Goal: Use online tool/utility: Utilize a website feature to perform a specific function

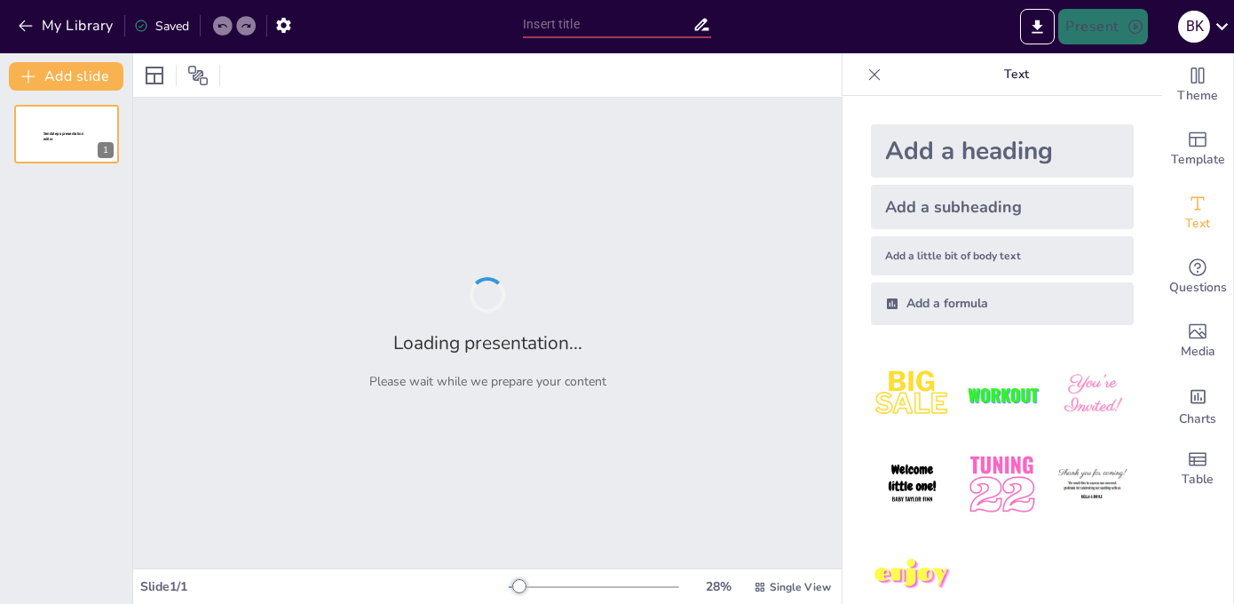
type input "Let’s Get Smart: AI Tools for Professors Who Want to Keep Their Jobs!"
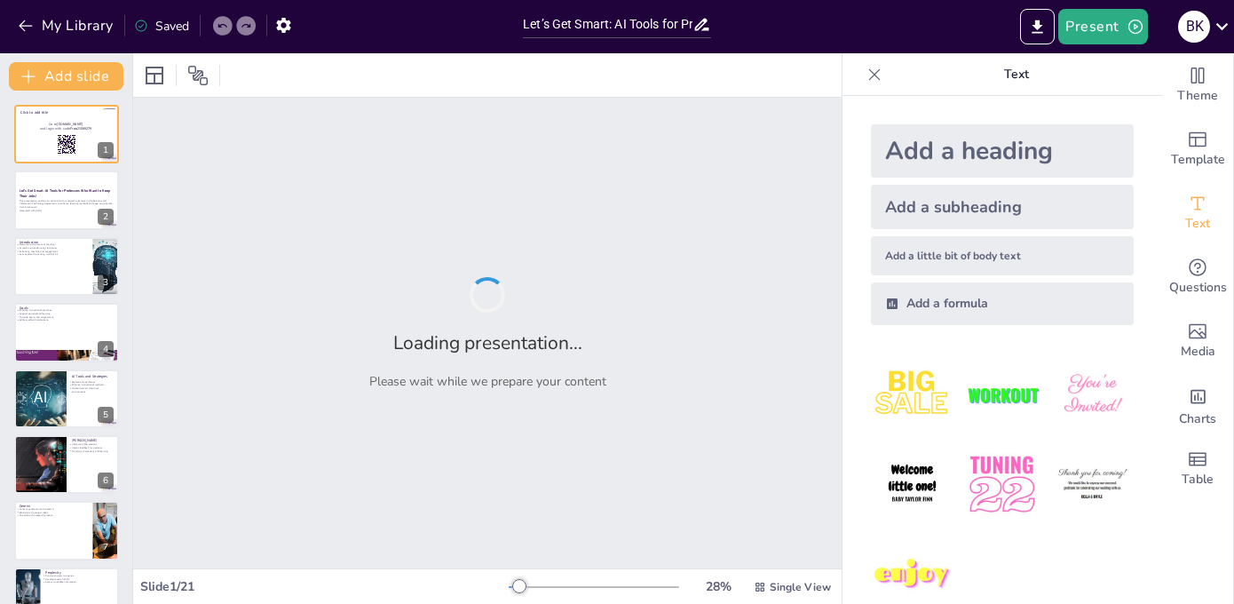
checkbox input "true"
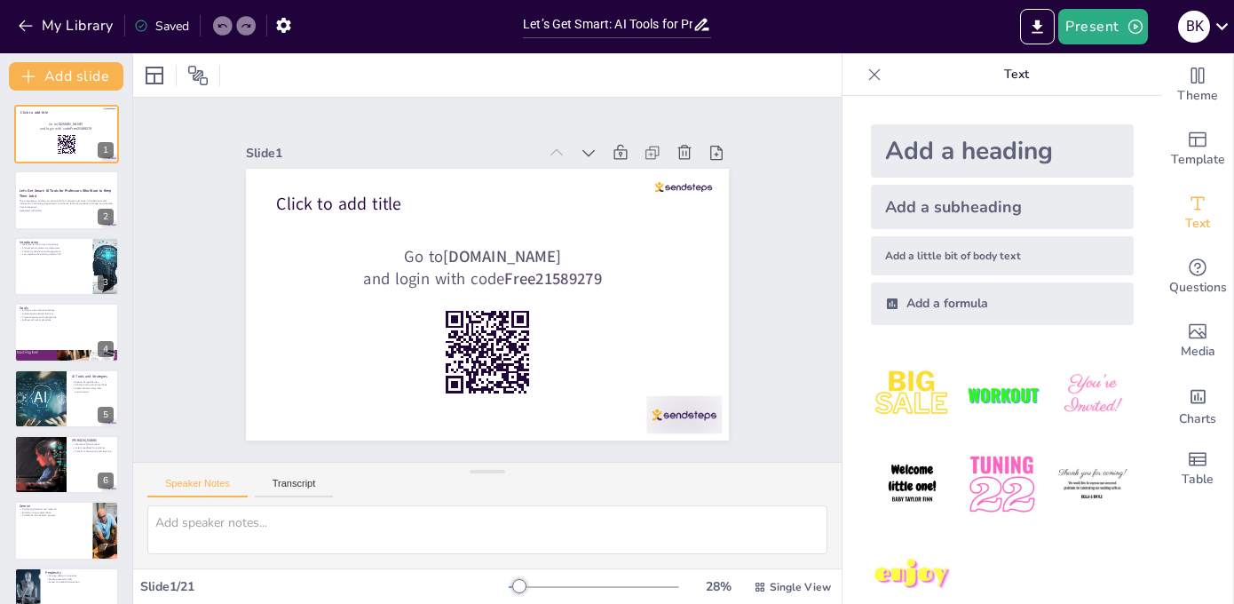
checkbox input "true"
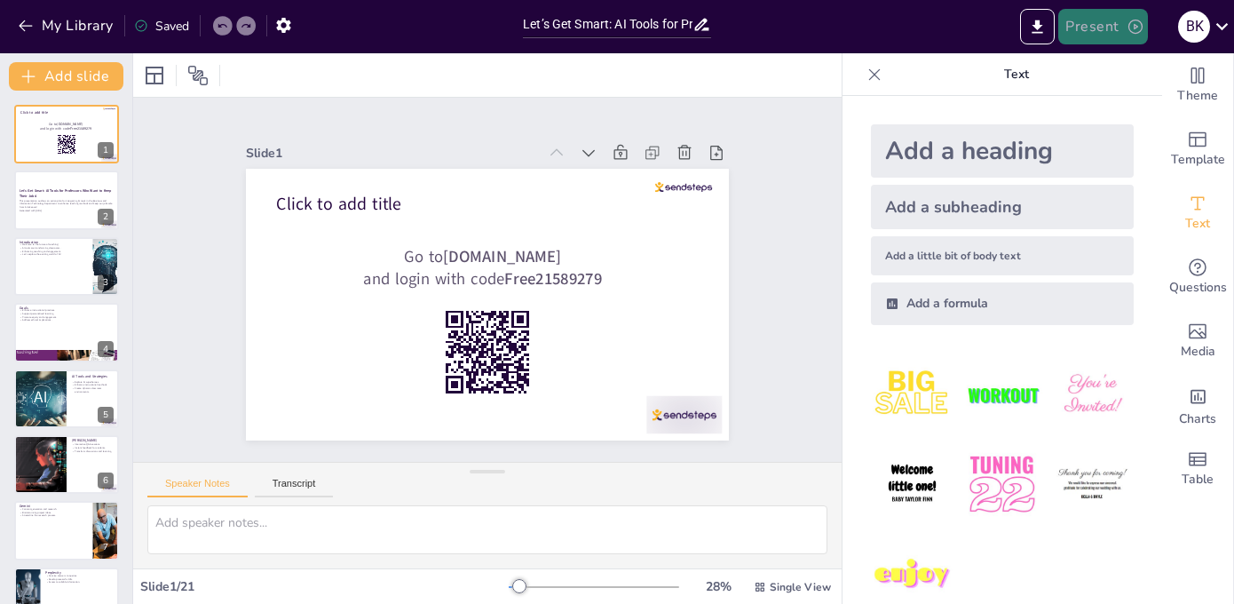
click at [1098, 24] on button "Present" at bounding box center [1102, 27] width 89 height 36
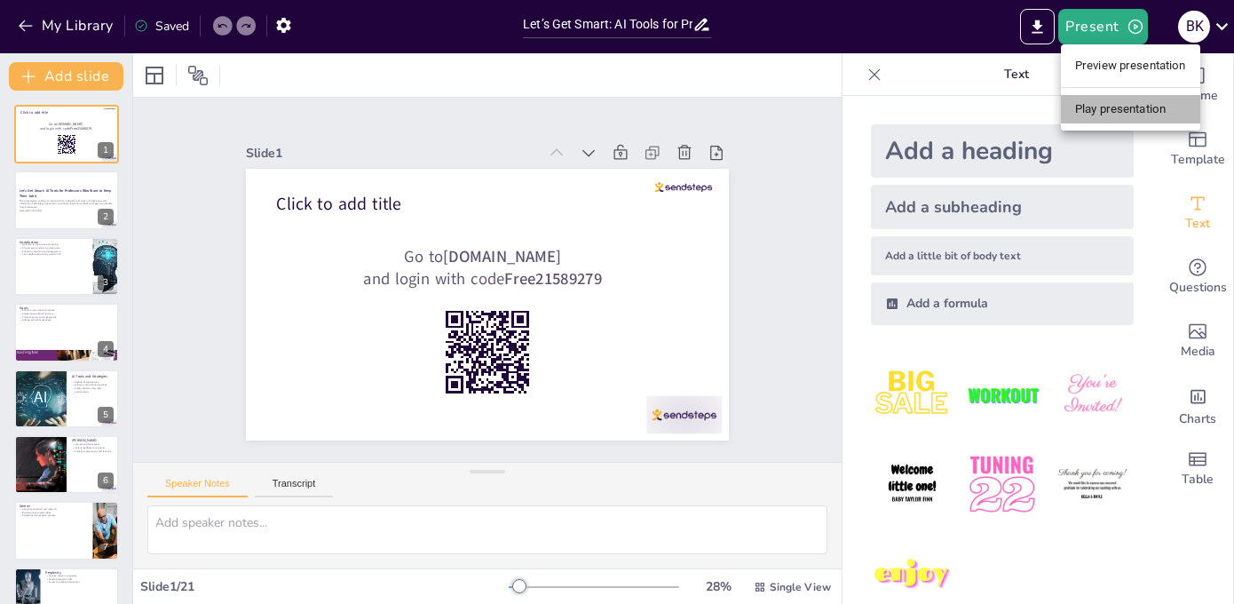
click at [1095, 99] on li "Play presentation" at bounding box center [1130, 109] width 139 height 28
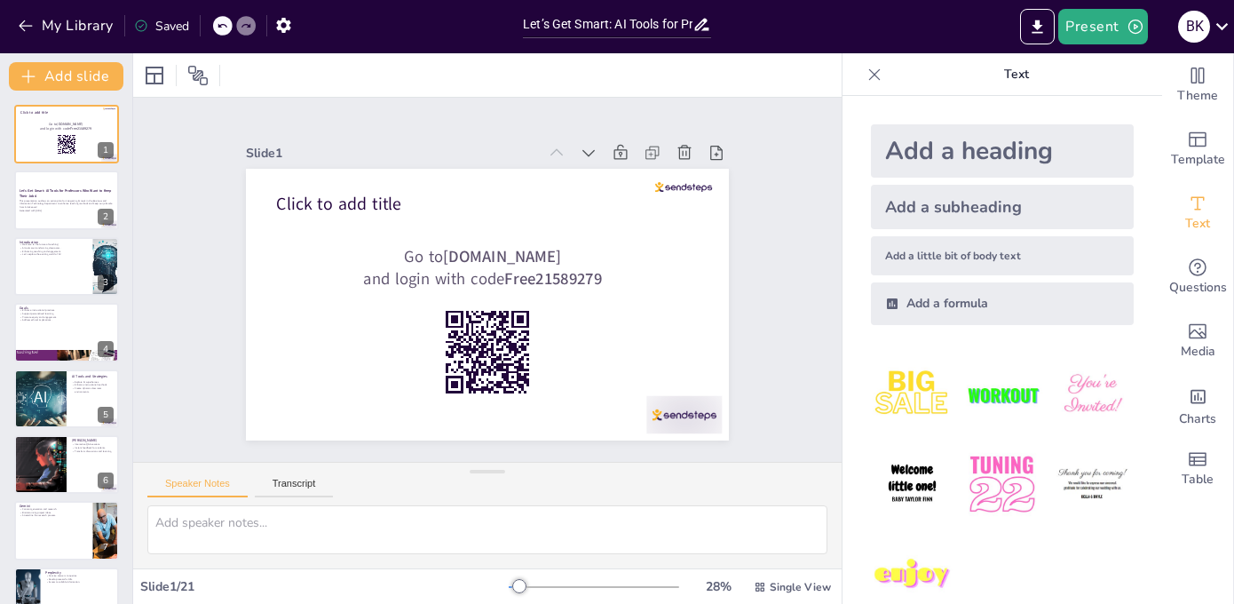
checkbox input "true"
